Goal: Information Seeking & Learning: Learn about a topic

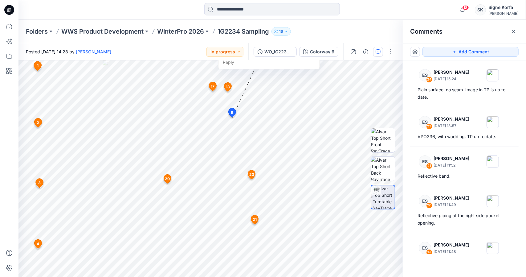
scroll to position [216, 0]
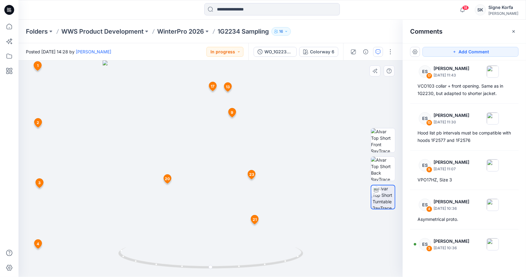
click at [231, 113] on span "9" at bounding box center [232, 113] width 2 height 6
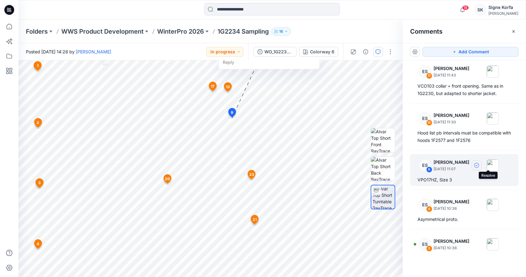
click at [479, 163] on icon "button" at bounding box center [476, 165] width 5 height 5
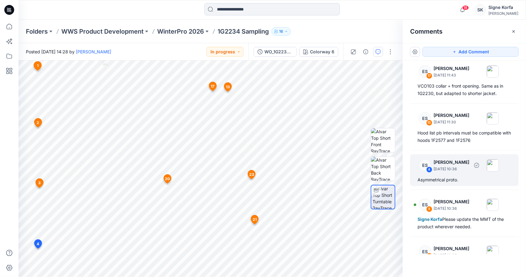
click at [466, 173] on div "ES 4 [PERSON_NAME] [DATE] 10:36 Asymmetrical proto." at bounding box center [464, 170] width 108 height 32
click at [478, 164] on icon "button" at bounding box center [476, 165] width 2 height 2
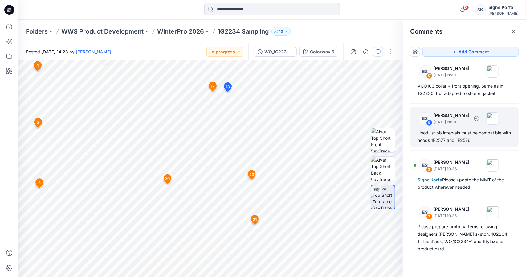
click at [483, 132] on div "Hood list pb intervals must be compatible with hoods 1F2577 and 1F2576" at bounding box center [464, 136] width 94 height 15
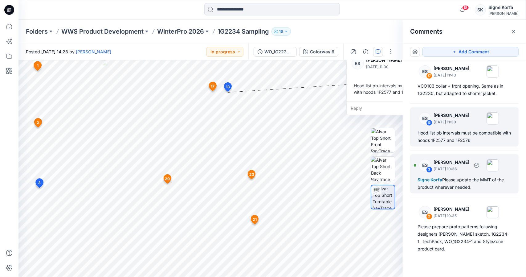
click at [472, 180] on div "Signe Korfa Please update the MMT of the product wherever needed." at bounding box center [464, 183] width 94 height 15
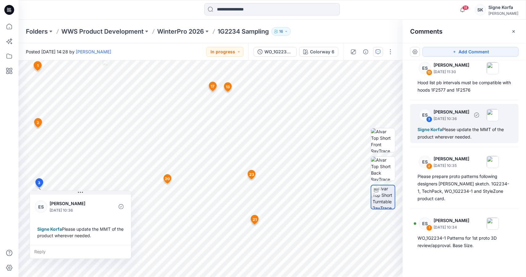
scroll to position [266, 0]
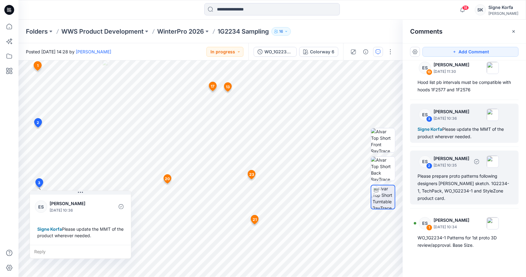
click at [469, 182] on div "Please prepare proto patterns following designers [PERSON_NAME] sketch. 1G2234-…" at bounding box center [464, 187] width 94 height 30
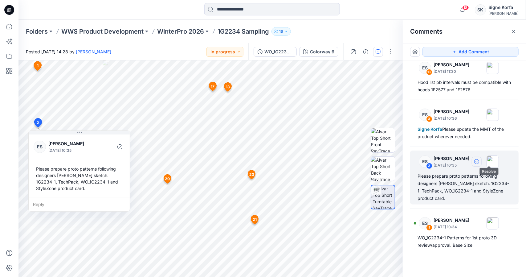
click at [479, 160] on icon "button" at bounding box center [476, 161] width 5 height 5
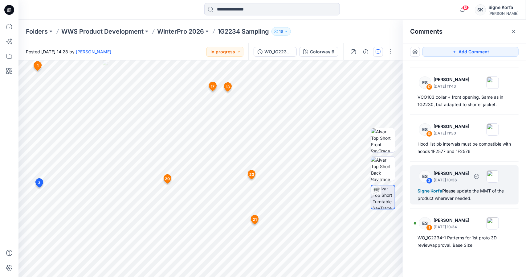
click at [471, 189] on div "Signe Korfa Please update the MMT of the product wherever needed." at bounding box center [464, 194] width 94 height 15
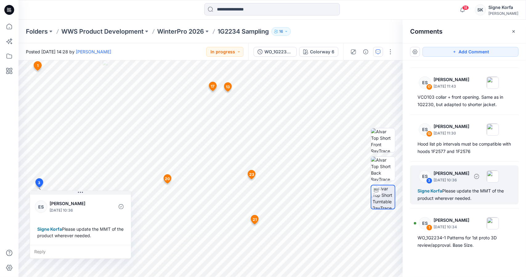
scroll to position [205, 0]
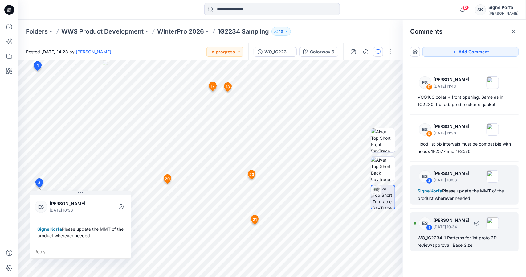
click at [468, 233] on div "ES 1 [PERSON_NAME] [DATE] 10:34 WO_1G2234-1 Patterns for 1st proto 3D review/ap…" at bounding box center [464, 231] width 108 height 39
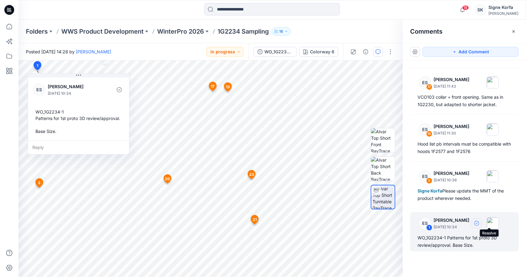
click at [479, 222] on icon "button" at bounding box center [476, 223] width 5 height 5
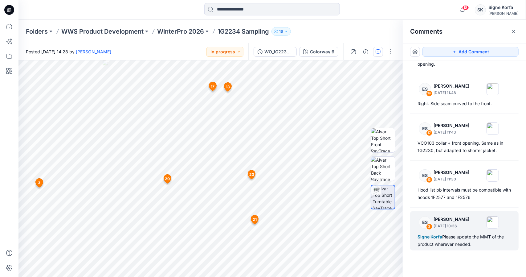
scroll to position [158, 0]
click at [479, 234] on div "Signe Korfa Please update the MMT of the product wherever needed." at bounding box center [464, 241] width 94 height 15
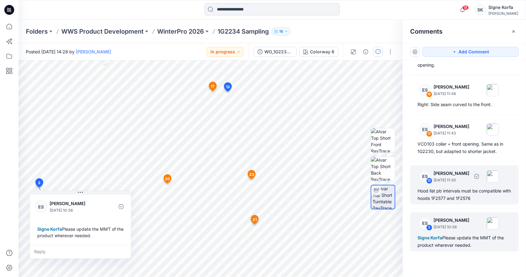
click at [475, 197] on div "Hood list pb intervals must be compatible with hoods 1F2577 and 1F2576" at bounding box center [464, 194] width 94 height 15
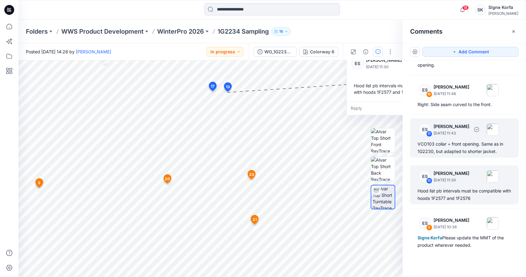
click at [478, 155] on div "ES 17 [PERSON_NAME] [DATE] 11:43 VCO103 collar + front opening. Same as in 1G22…" at bounding box center [464, 137] width 108 height 39
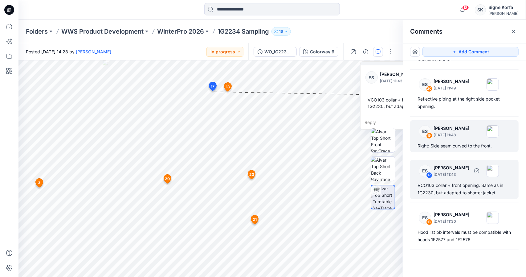
scroll to position [96, 0]
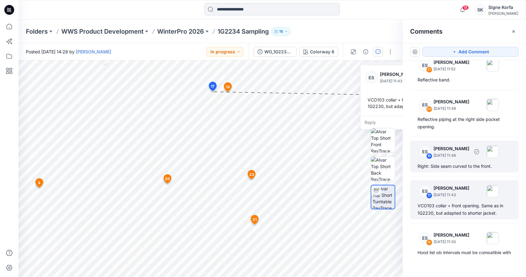
click at [479, 168] on div "Right: Side seam curved to the front." at bounding box center [464, 165] width 94 height 7
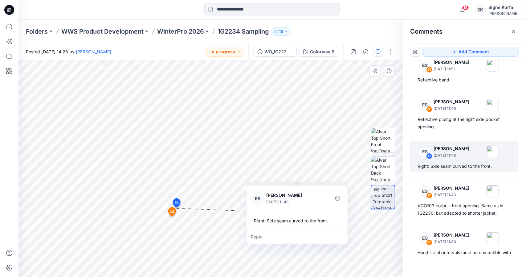
drag, startPoint x: 264, startPoint y: 267, endPoint x: 299, endPoint y: 185, distance: 89.0
click at [299, 185] on icon at bounding box center [297, 183] width 5 height 5
